Goal: Information Seeking & Learning: Learn about a topic

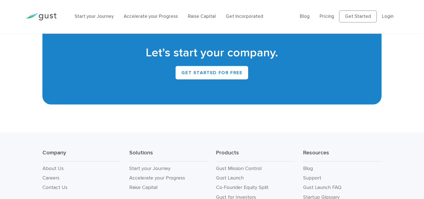
scroll to position [2599, 0]
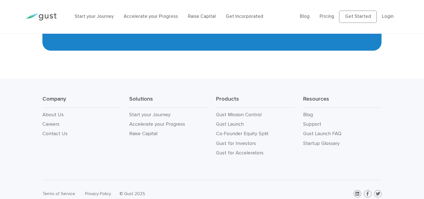
click at [103, 21] on div "Start your Journey Accelerate your Progress Raise Capital Get Incorporated" at bounding box center [182, 17] width 225 height 18
click at [143, 17] on link "Accelerate your Progress" at bounding box center [151, 17] width 54 height 6
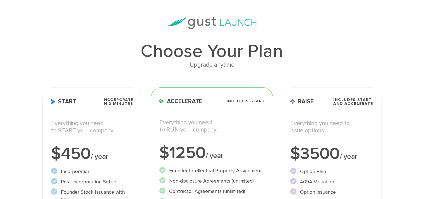
scroll to position [30, 0]
click at [110, 131] on p "Everything you need to START your company." at bounding box center [92, 127] width 83 height 15
click at [129, 134] on p "Everything you need to START your company." at bounding box center [92, 127] width 83 height 15
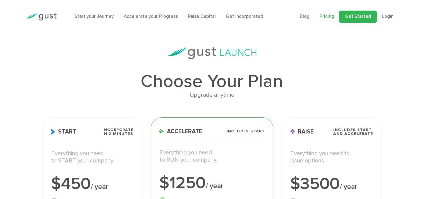
click at [356, 19] on link "Get Started" at bounding box center [358, 17] width 38 height 12
click at [97, 23] on div "Start your Journey Accelerate your Progress Raise Capital Get Incorporated" at bounding box center [182, 17] width 225 height 18
click at [101, 16] on link "Start your Journey" at bounding box center [94, 17] width 39 height 6
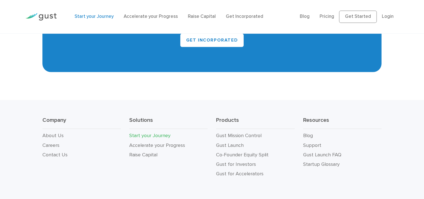
scroll to position [1066, 0]
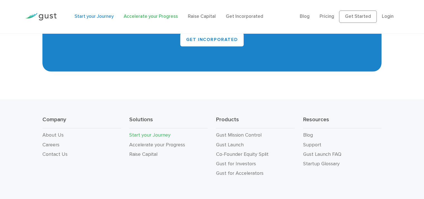
click at [137, 19] on link "Accelerate your Progress" at bounding box center [151, 17] width 54 height 6
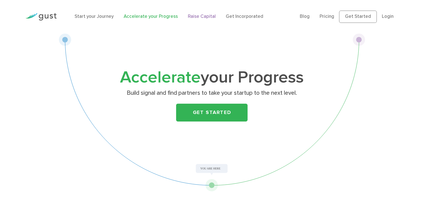
click at [191, 16] on link "Raise Capital" at bounding box center [202, 17] width 28 height 6
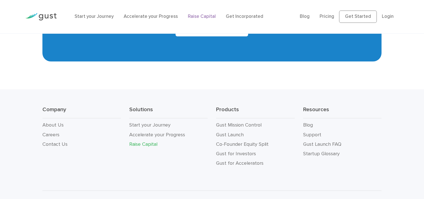
scroll to position [1012, 0]
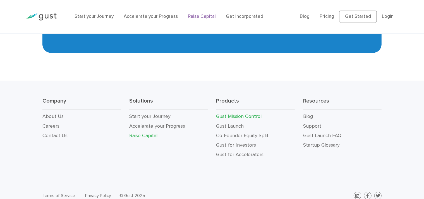
click at [231, 116] on link "Gust Mission Control" at bounding box center [239, 117] width 46 height 6
click at [226, 145] on link "Gust for Investors" at bounding box center [236, 145] width 40 height 6
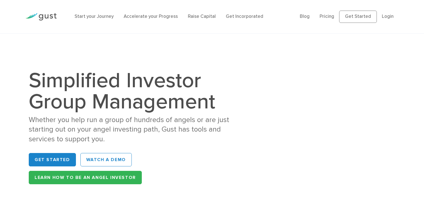
scroll to position [1527, 0]
